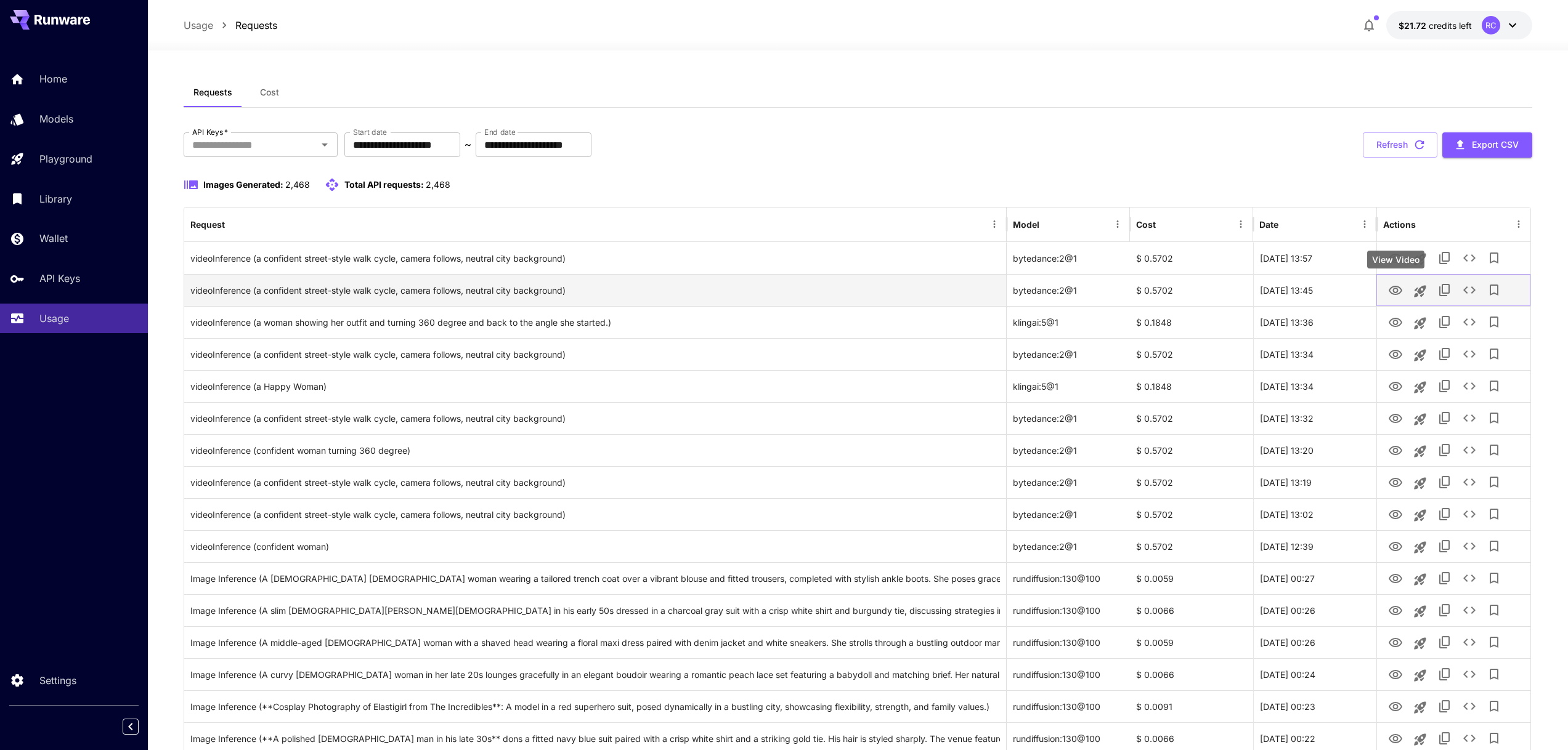
click at [1391, 288] on icon "View Video" at bounding box center [1395, 290] width 15 height 15
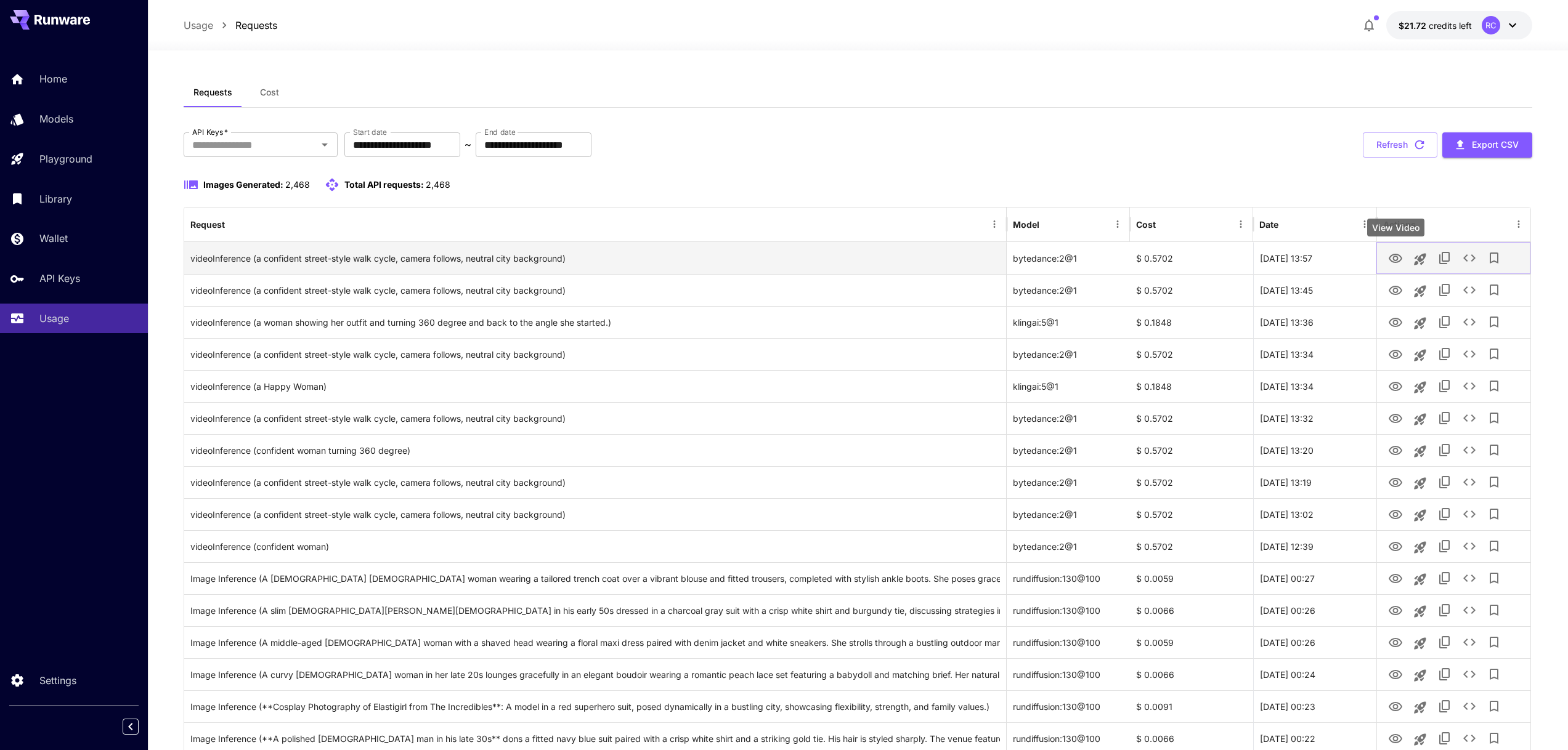
click at [1392, 256] on icon "View Video" at bounding box center [1395, 259] width 15 height 15
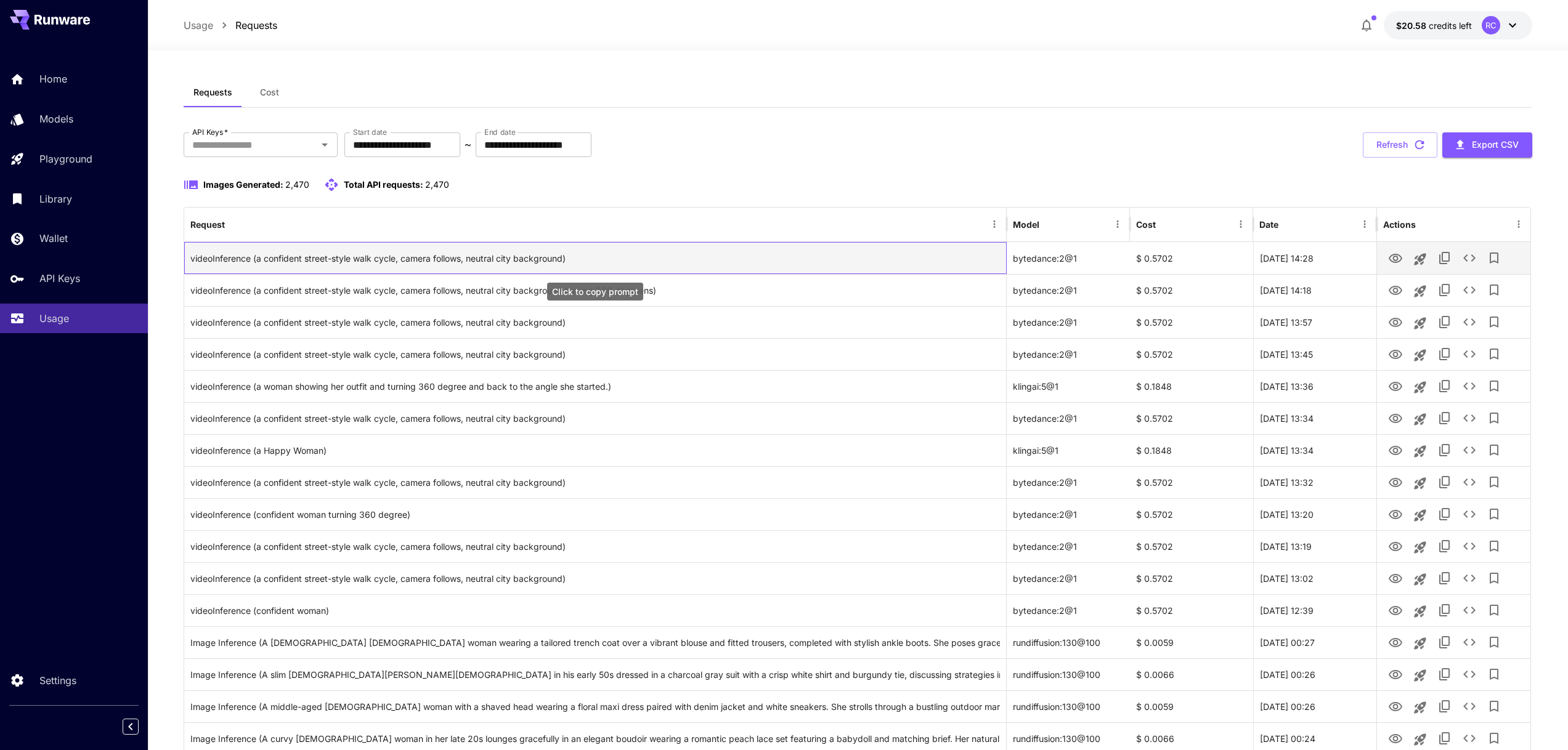
click at [435, 259] on div "videoInference (a confident street-style walk cycle, camera follows, neutral ci…" at bounding box center [595, 259] width 810 height 32
click at [1396, 262] on icon "View Video" at bounding box center [1395, 258] width 14 height 9
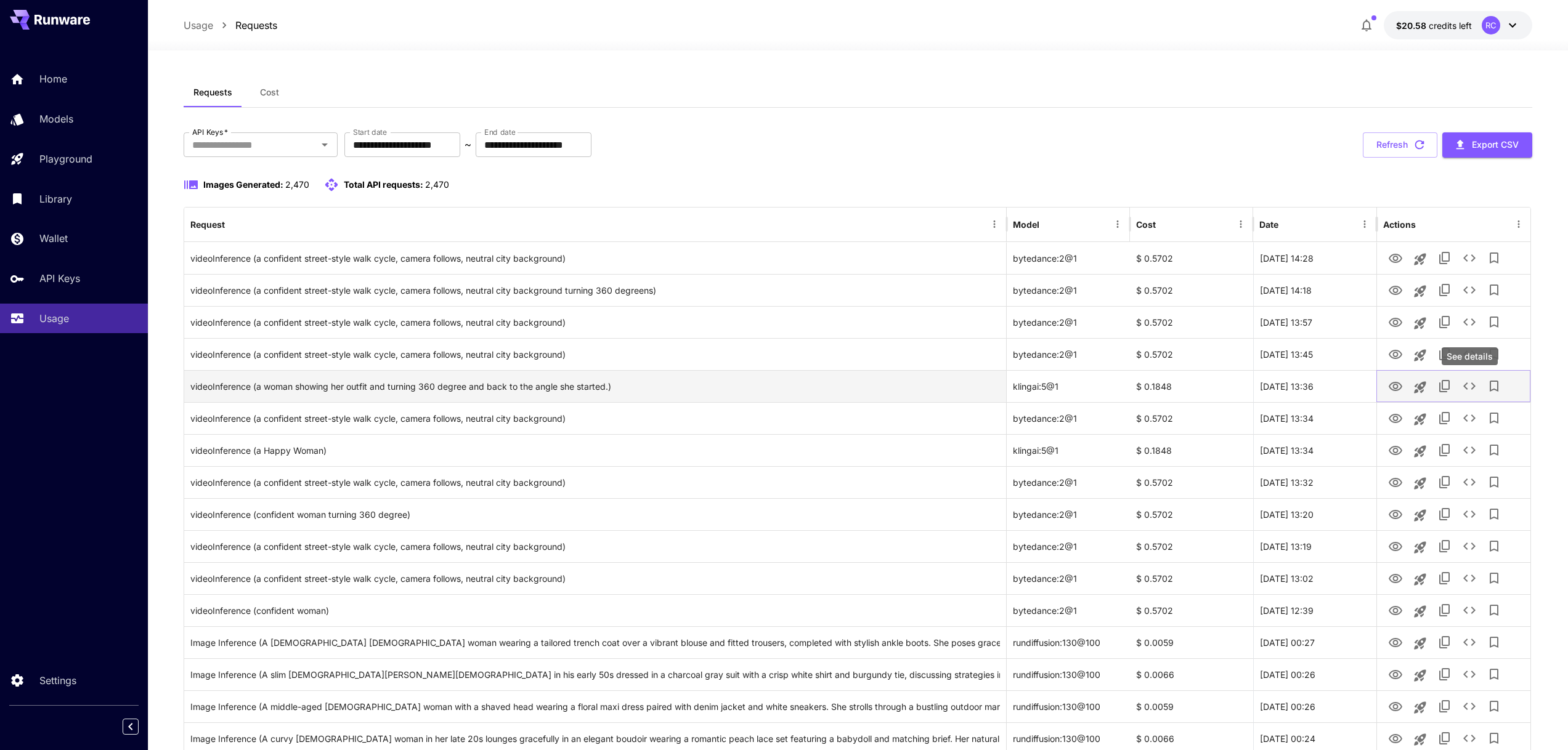
click at [1471, 385] on icon "See details" at bounding box center [1469, 386] width 15 height 15
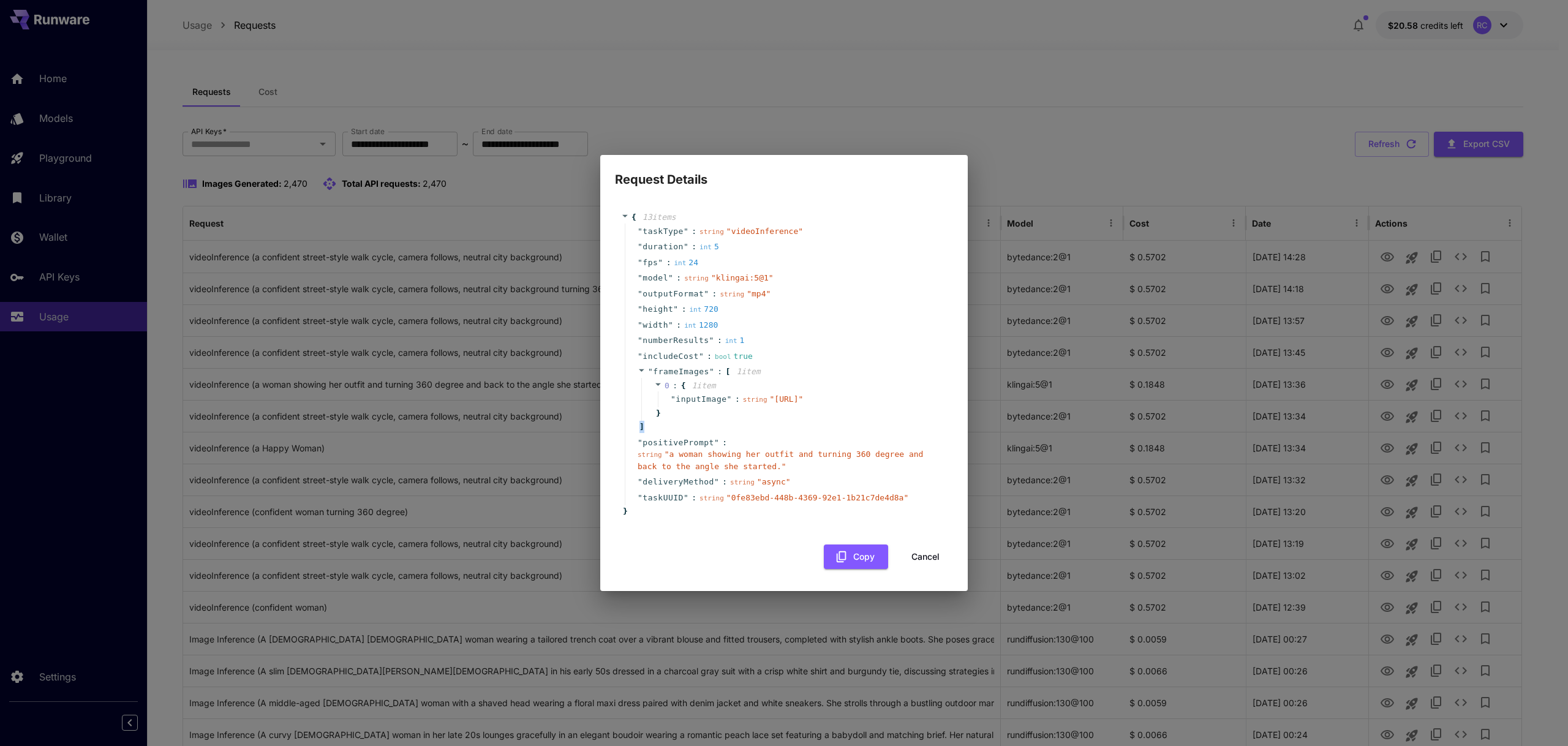
click at [789, 434] on div "" frameImages " : [ 1 item 0 : { 1 item " inputImage " : string " https://im.ru…" at bounding box center [786, 399] width 322 height 71
click at [799, 317] on div "" width " : int 1280" at bounding box center [786, 325] width 322 height 16
drag, startPoint x: 798, startPoint y: 268, endPoint x: 718, endPoint y: 269, distance: 80.0
click at [718, 270] on div "" model " : string " klingai:5@1 "" at bounding box center [786, 278] width 322 height 16
click at [845, 564] on icon "button" at bounding box center [841, 557] width 14 height 14
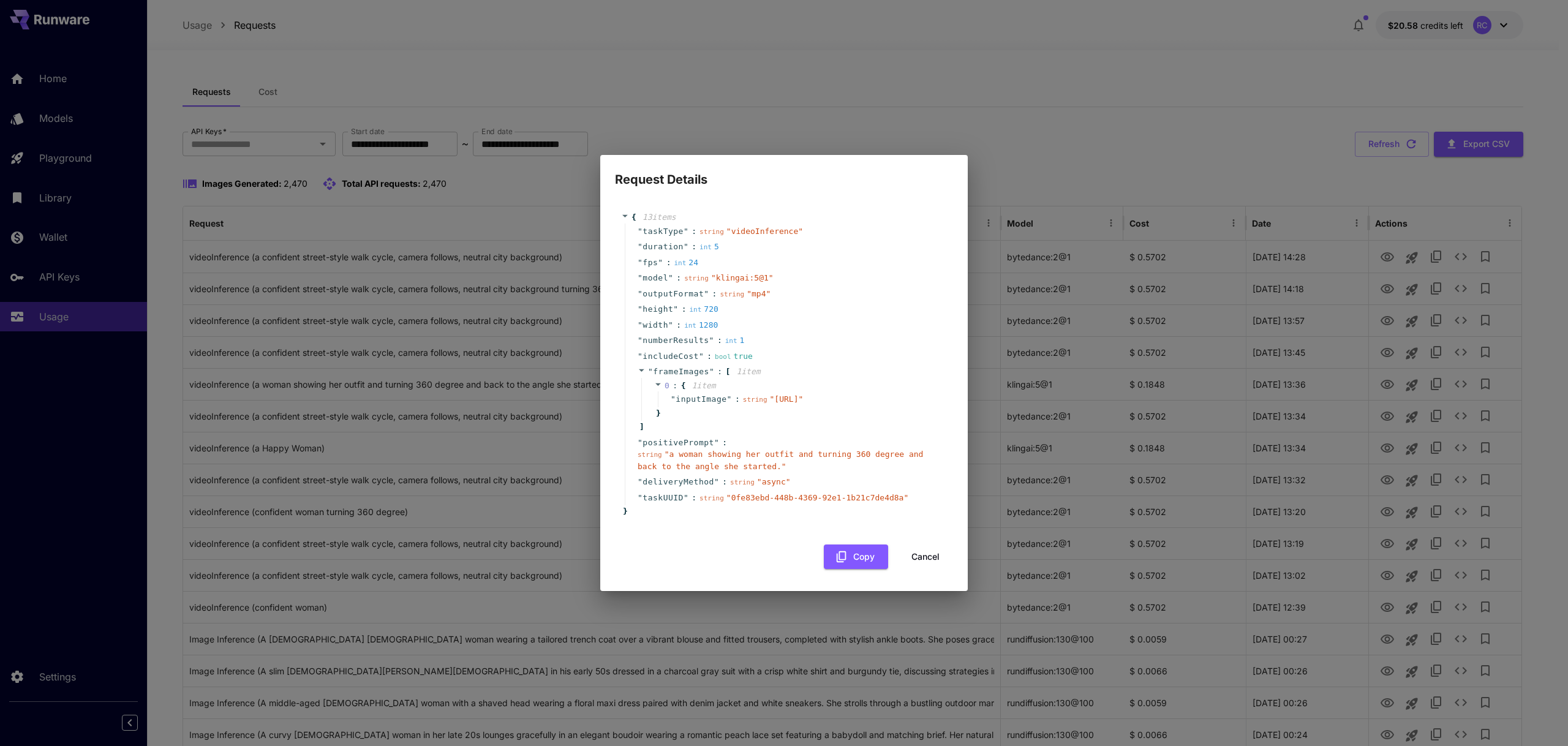
click at [616, 72] on div "Request Details { 13 item s " taskType " : string " videoInference " " duration…" at bounding box center [784, 373] width 1568 height 746
click at [688, 65] on div "Request Details { 13 item s " taskType " : string " videoInference " " duration…" at bounding box center [784, 373] width 1568 height 746
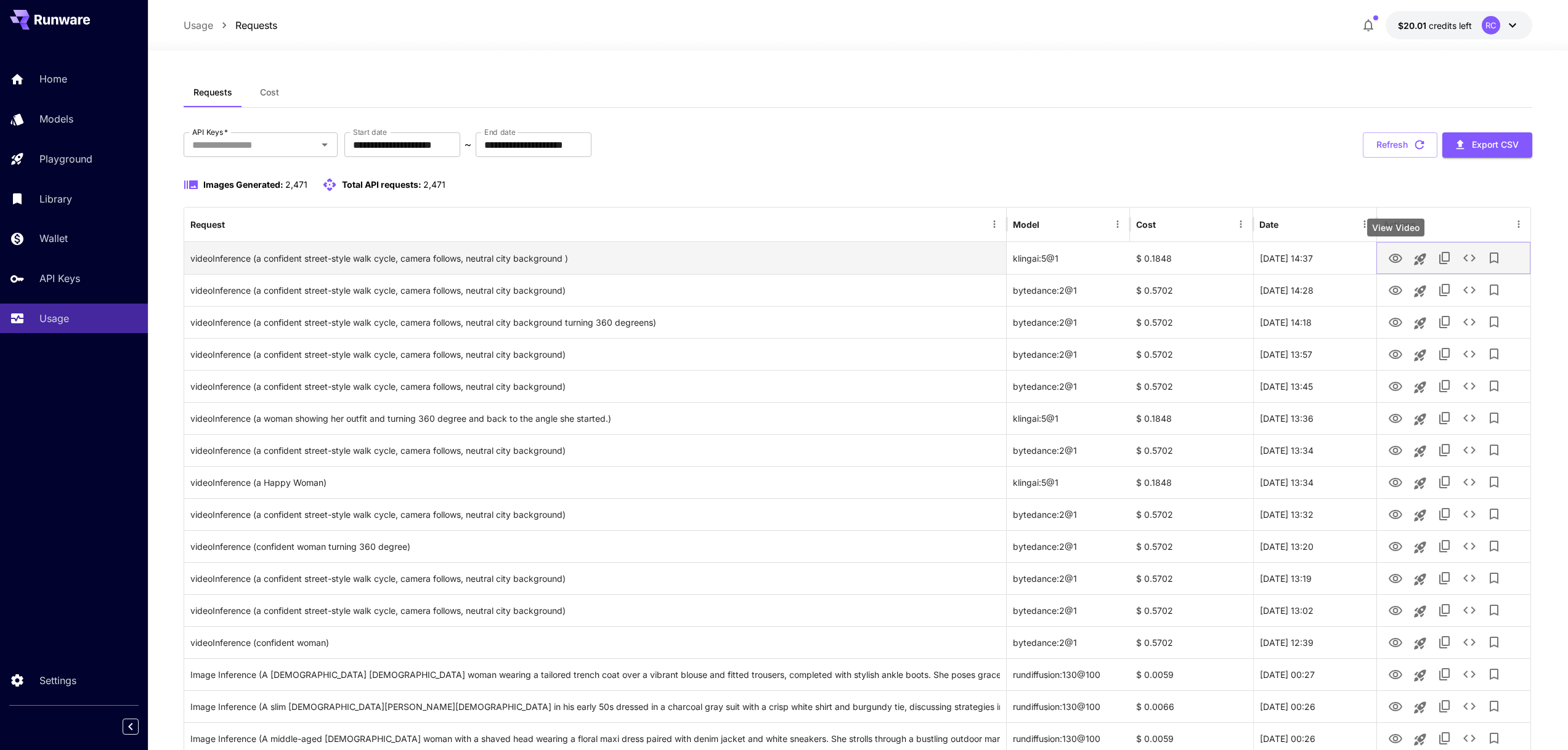
click at [1392, 256] on icon "View Video" at bounding box center [1395, 259] width 15 height 15
